Goal: Task Accomplishment & Management: Manage account settings

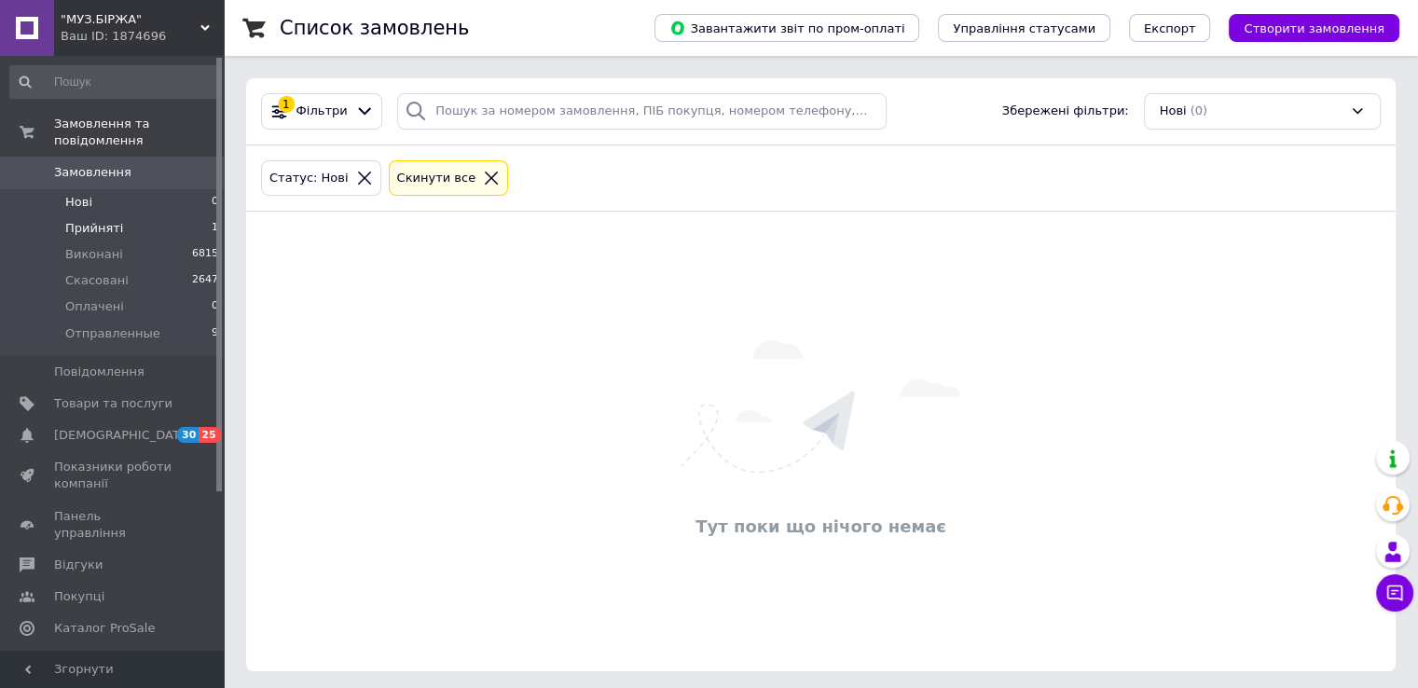
click at [131, 215] on li "Прийняті 1" at bounding box center [114, 228] width 229 height 26
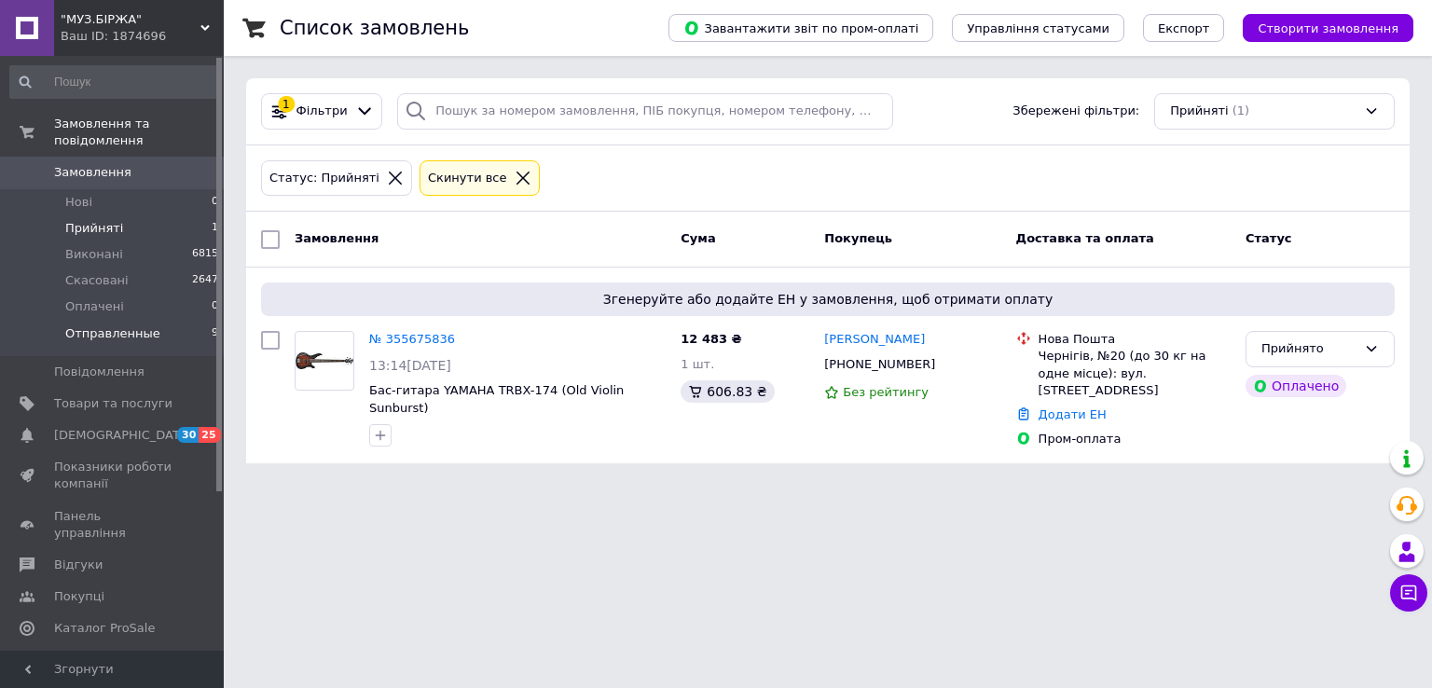
click at [164, 321] on li "Отправленные 9" at bounding box center [114, 338] width 229 height 35
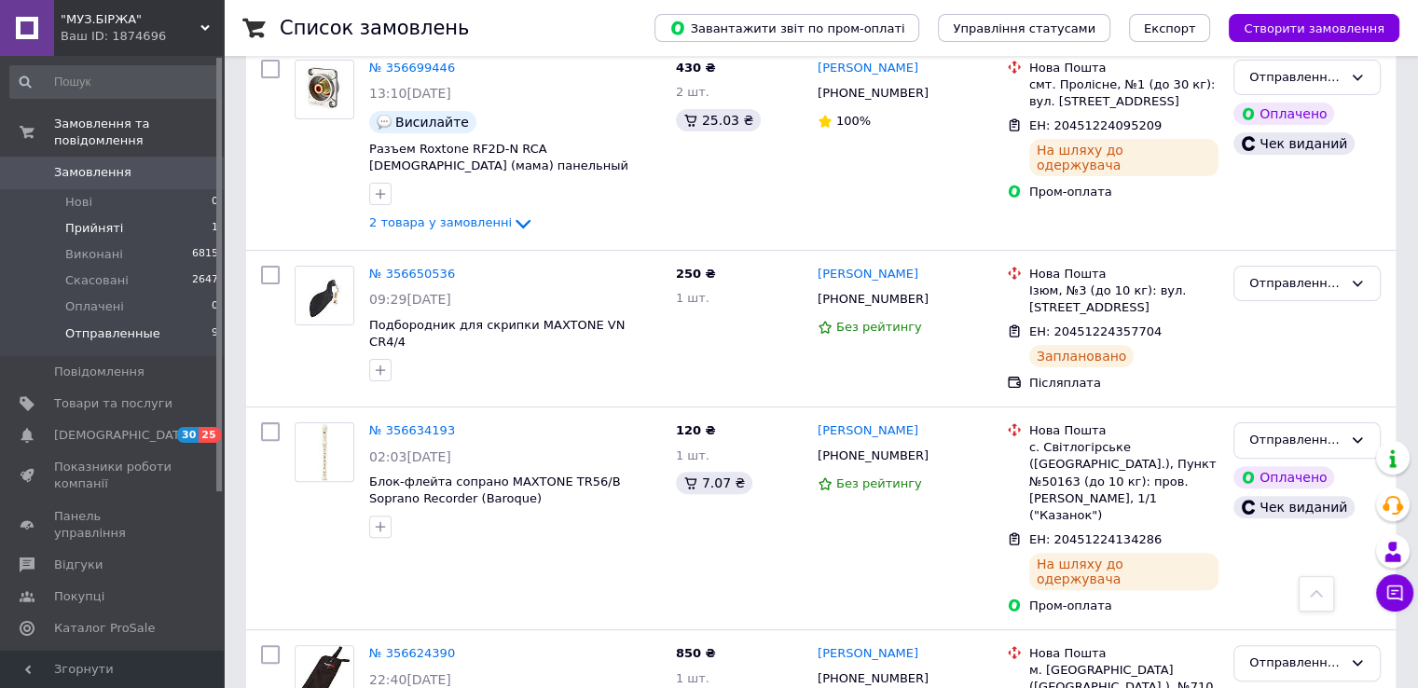
scroll to position [205, 0]
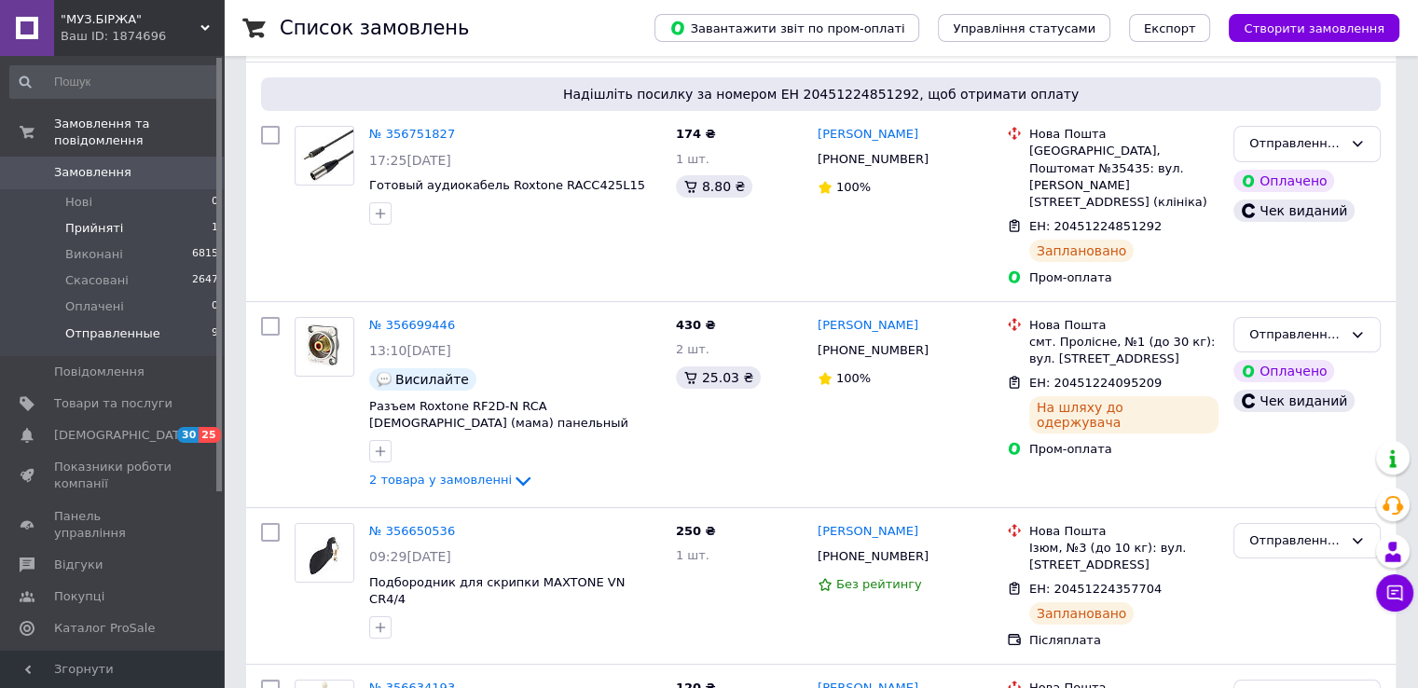
click at [89, 221] on li "Прийняті 1" at bounding box center [114, 228] width 229 height 26
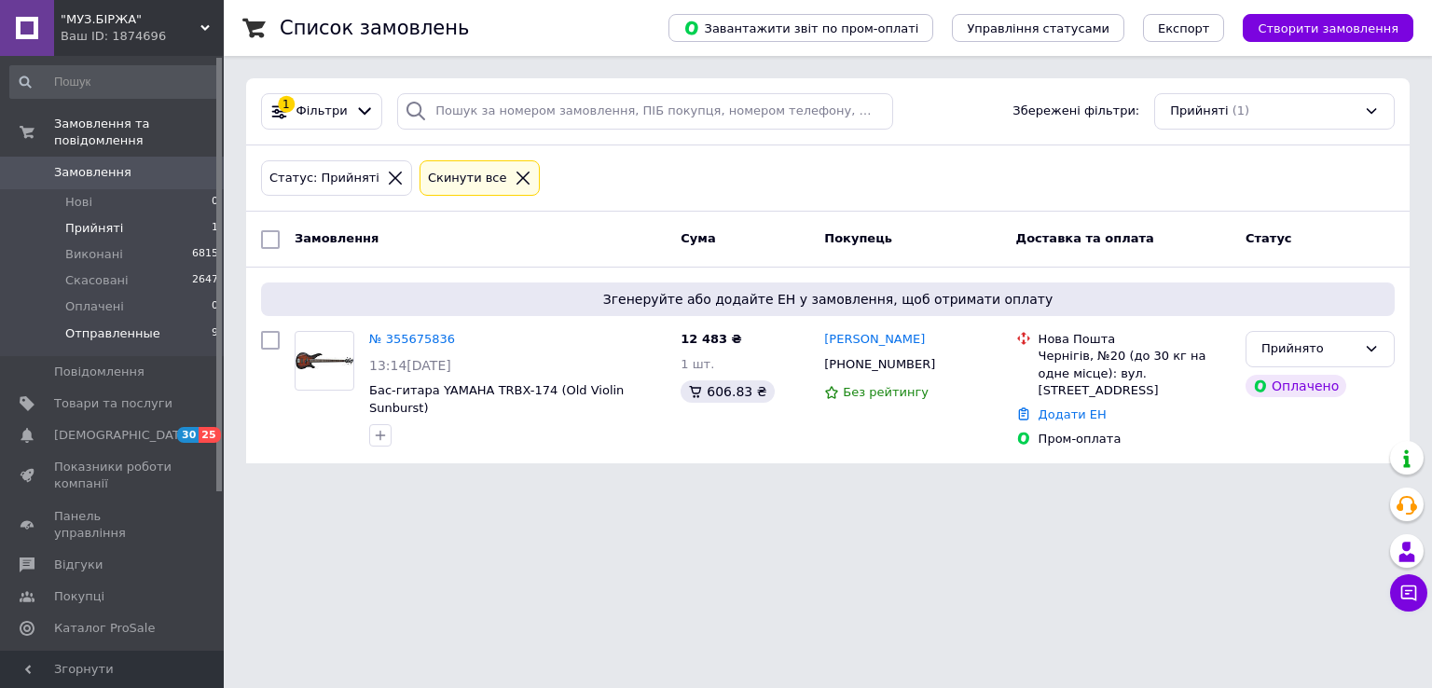
click at [127, 325] on span "Отправленные" at bounding box center [112, 333] width 95 height 17
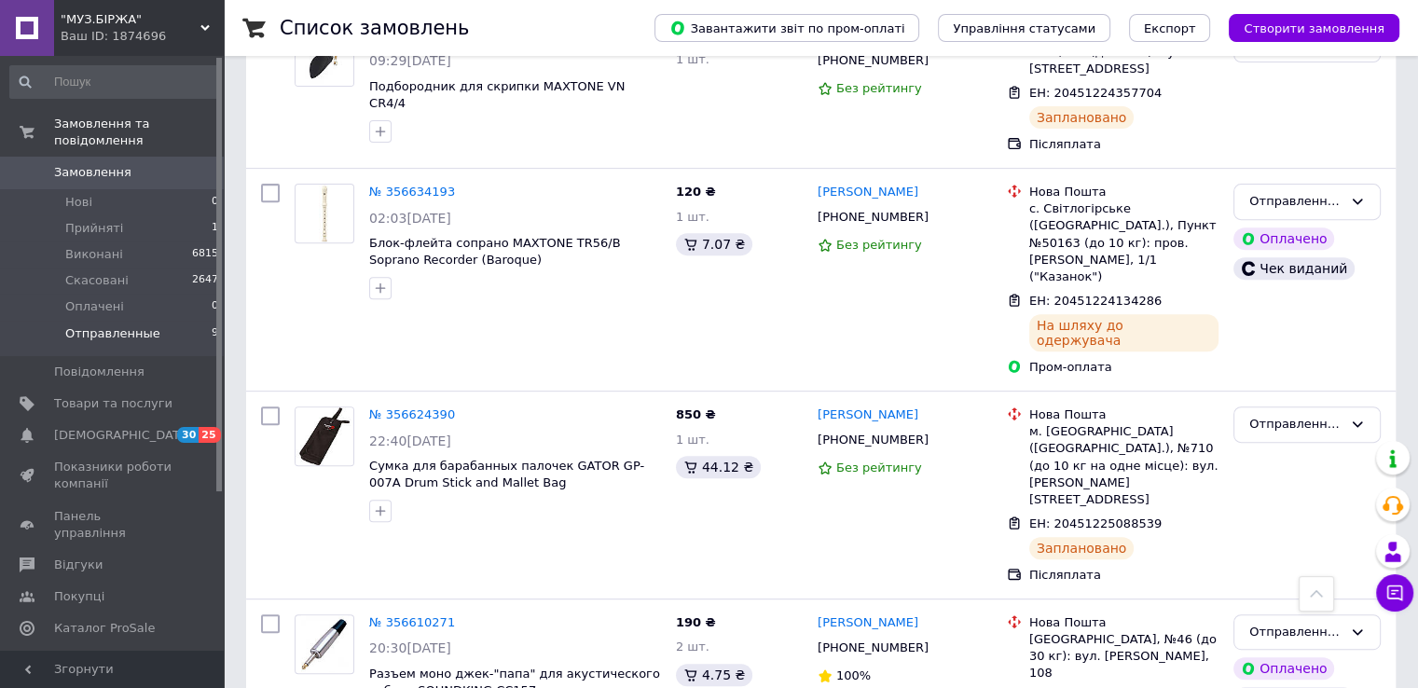
scroll to position [578, 0]
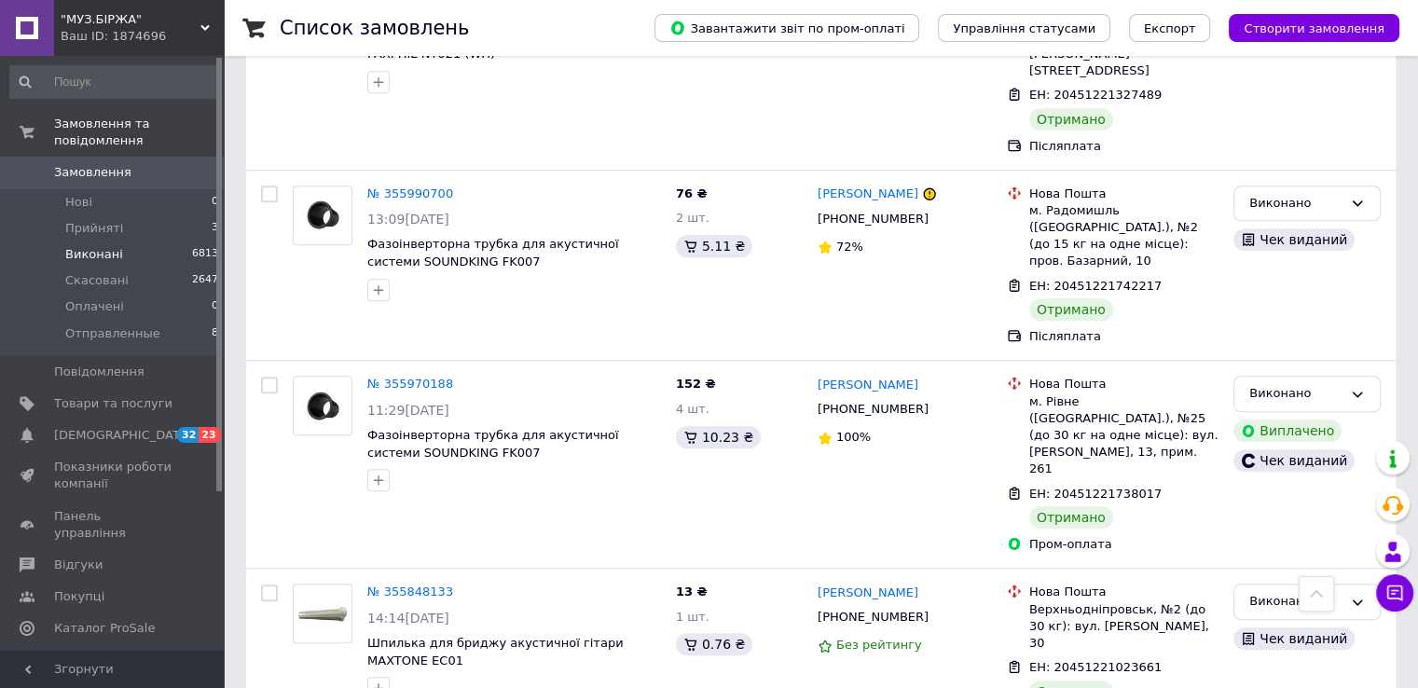
scroll to position [1398, 0]
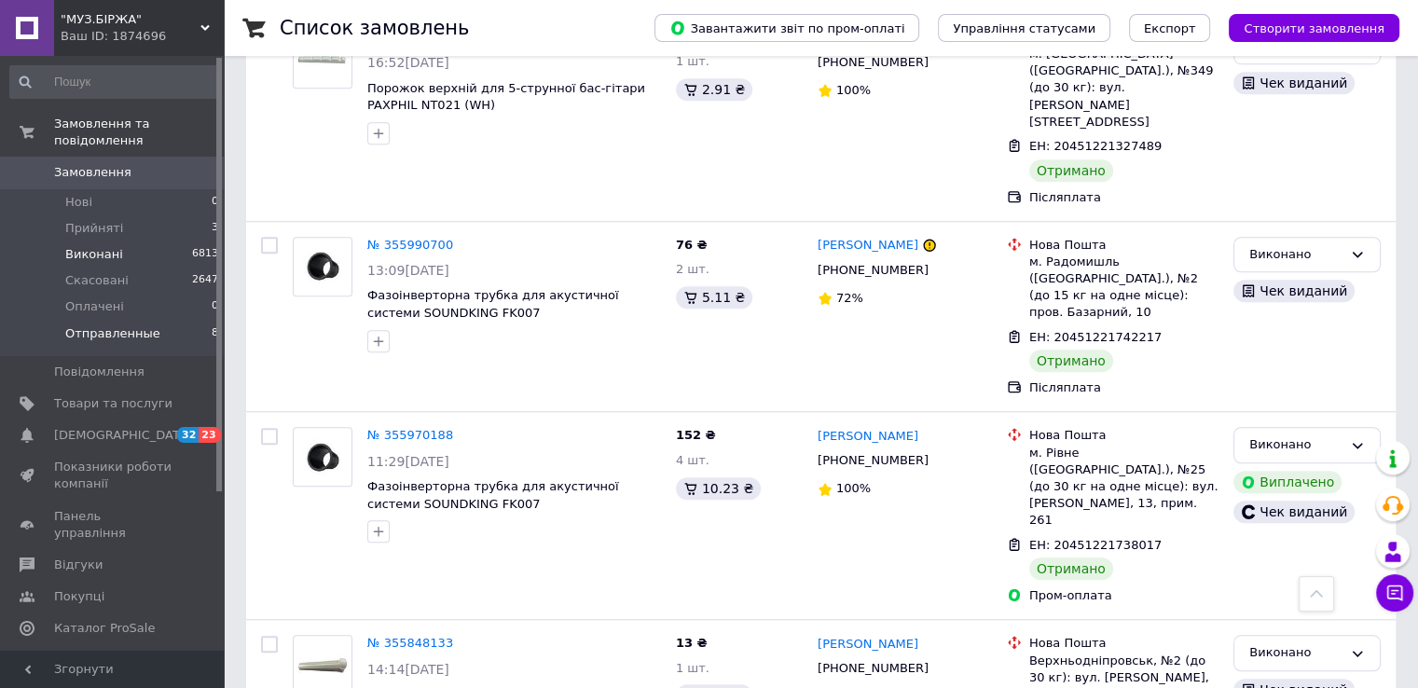
click at [106, 325] on span "Отправленные" at bounding box center [112, 333] width 95 height 17
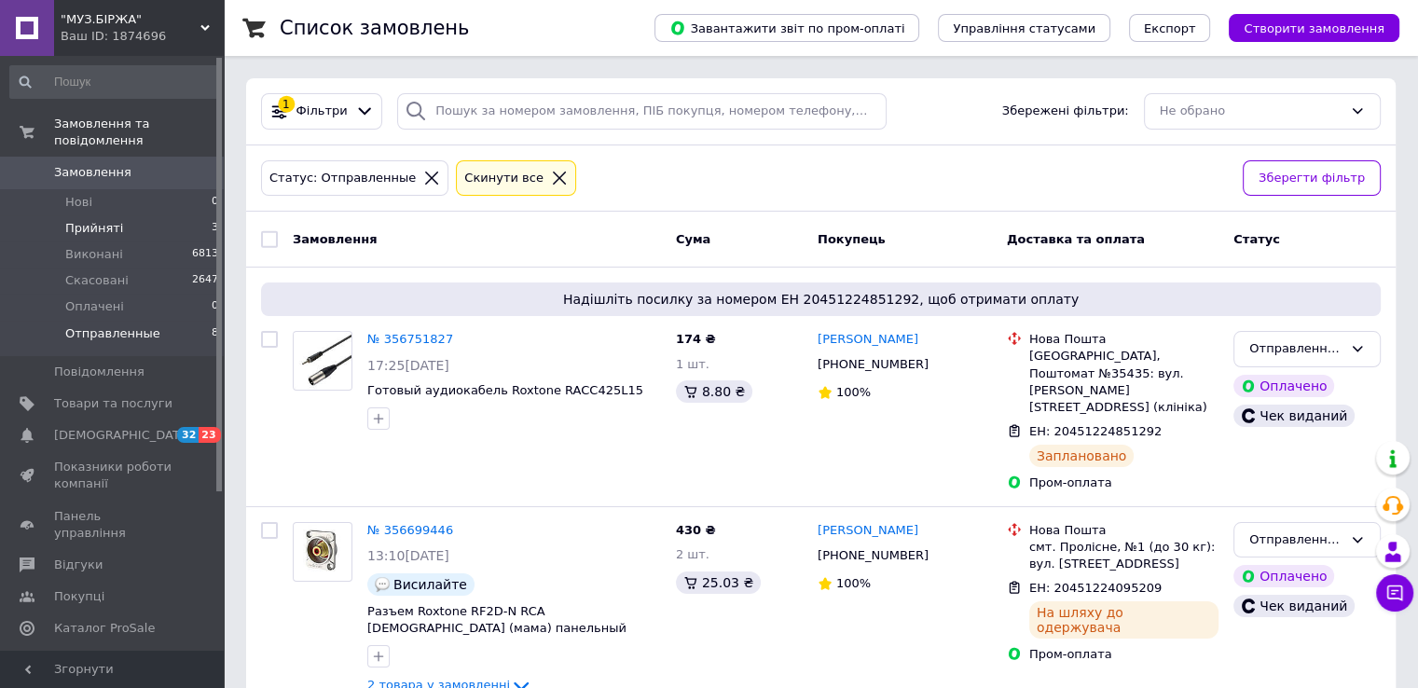
click at [114, 220] on span "Прийняті" at bounding box center [94, 228] width 58 height 17
